Goal: Navigation & Orientation: Find specific page/section

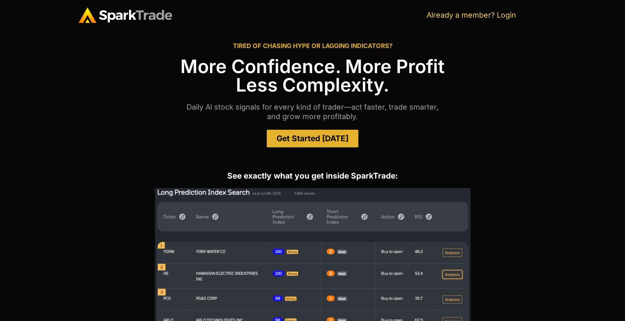
click at [149, 18] on img at bounding box center [125, 15] width 94 height 16
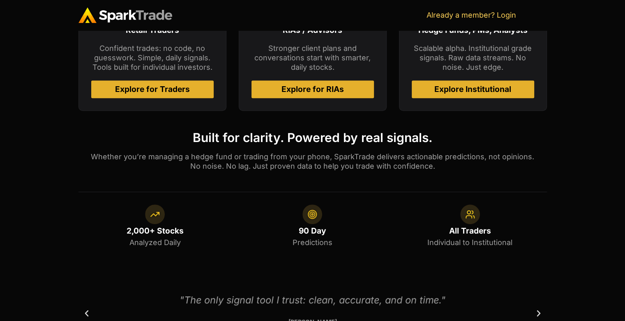
scroll to position [349, 0]
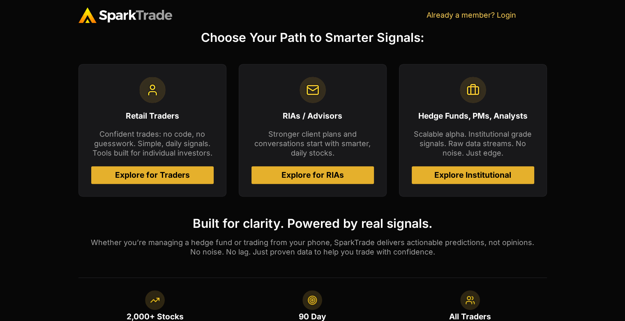
click at [175, 175] on span "Explore for Traders" at bounding box center [152, 175] width 75 height 8
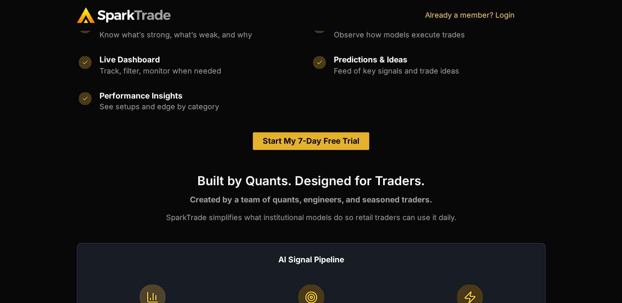
scroll to position [493, 0]
